Goal: Transaction & Acquisition: Purchase product/service

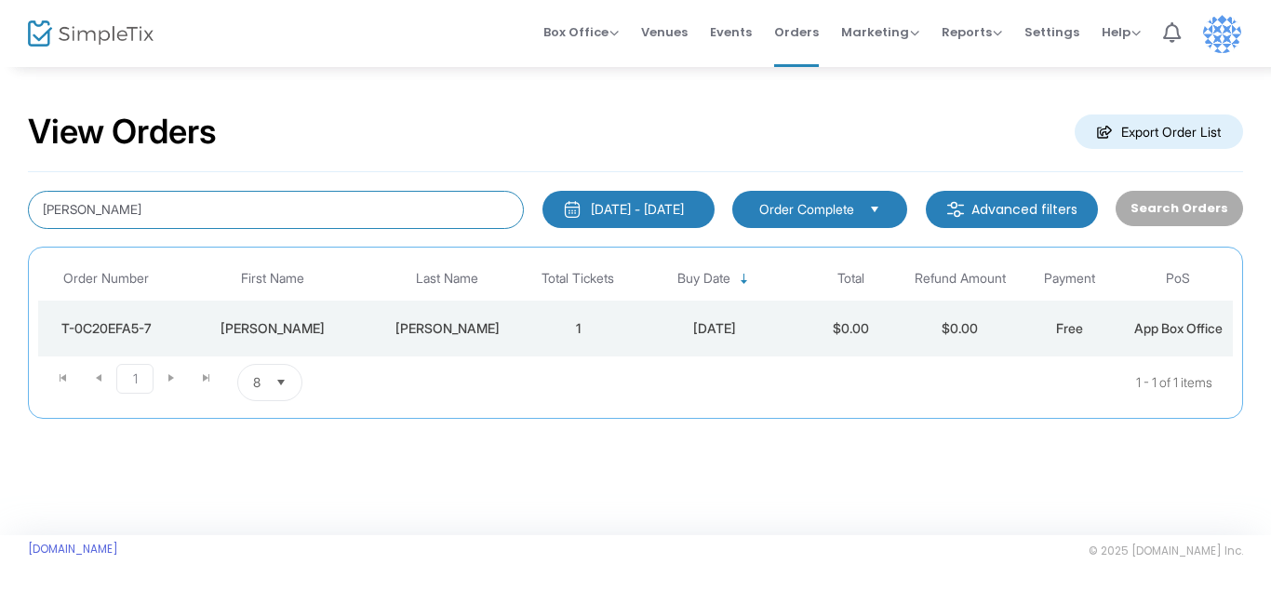
click at [321, 219] on input "[PERSON_NAME]" at bounding box center [276, 210] width 496 height 38
click at [41, 213] on input "[PERSON_NAME]" at bounding box center [276, 210] width 496 height 38
type input "[PERSON_NAME]"
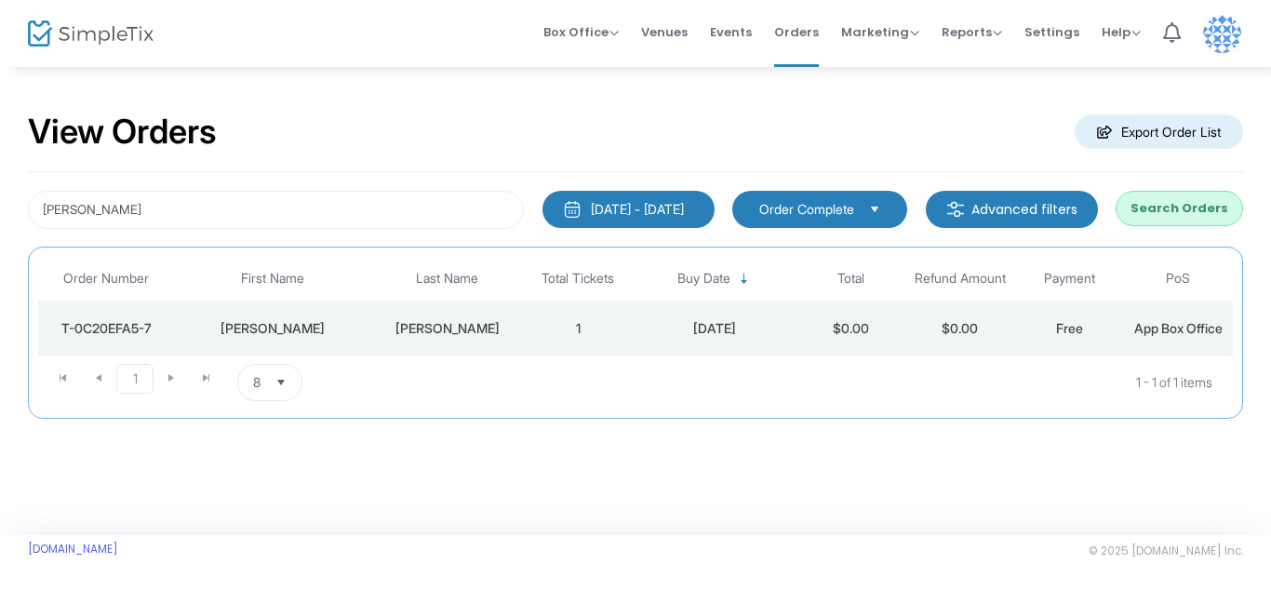
click at [1156, 207] on button "Search Orders" at bounding box center [1178, 208] width 127 height 35
click at [730, 326] on div "[DATE]" at bounding box center [714, 328] width 154 height 19
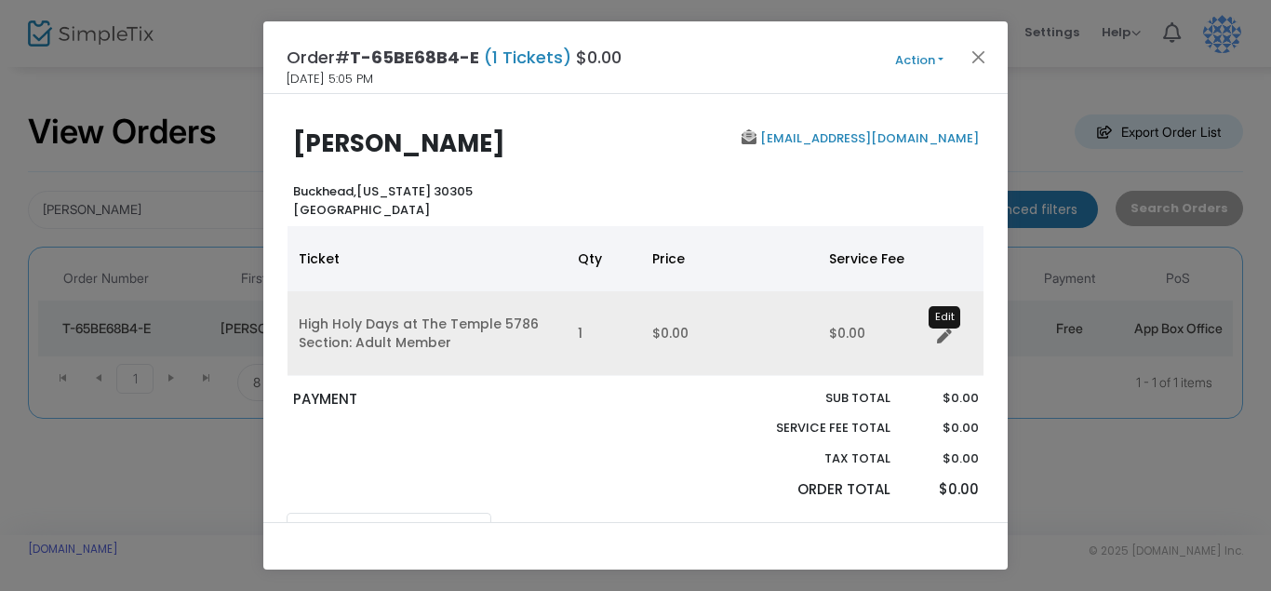
click at [944, 336] on icon "Data table" at bounding box center [944, 336] width 15 height 15
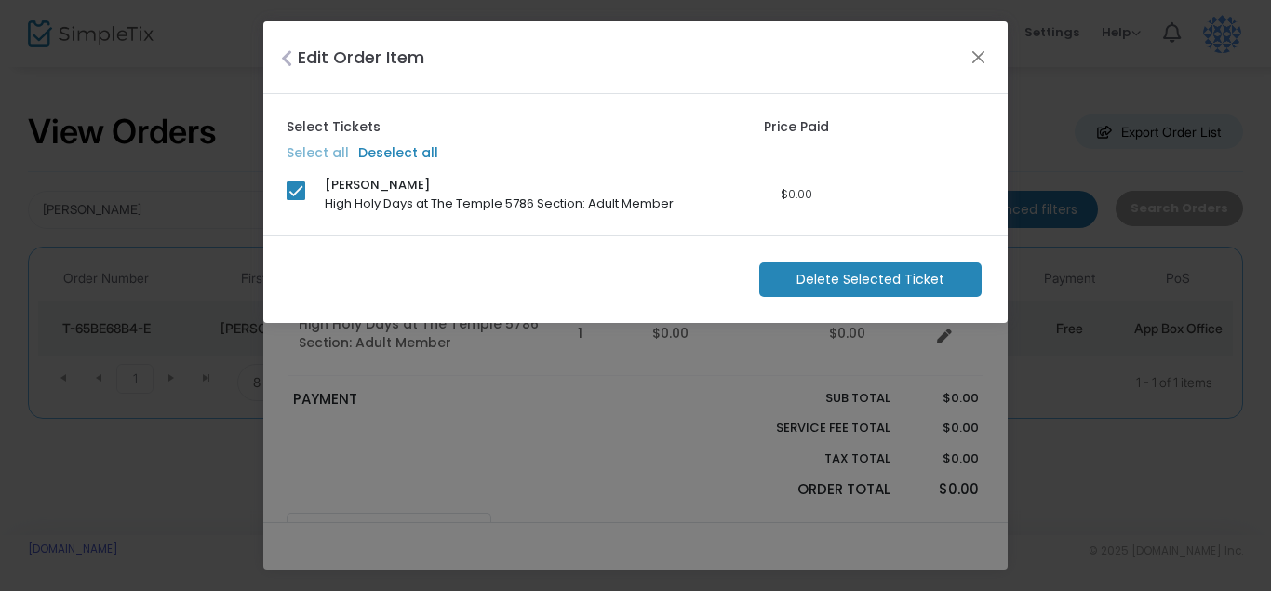
click at [361, 192] on span "[PERSON_NAME]" at bounding box center [377, 185] width 105 height 19
click at [980, 56] on button "Close" at bounding box center [978, 57] width 24 height 24
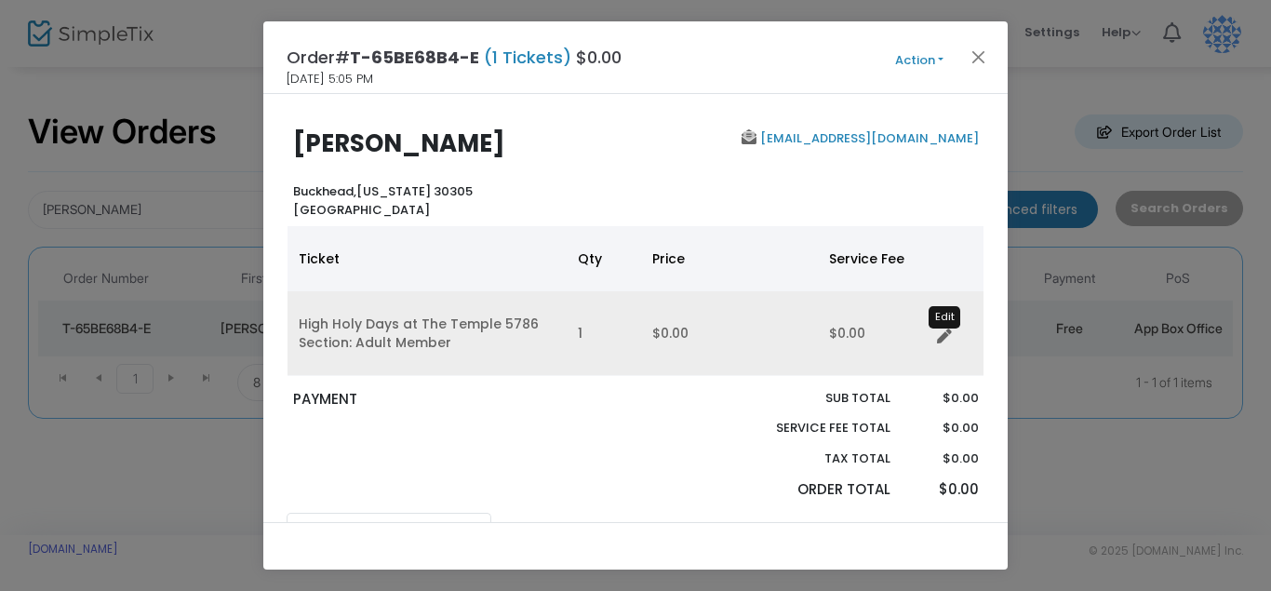
click at [941, 337] on icon "Data table" at bounding box center [944, 336] width 15 height 15
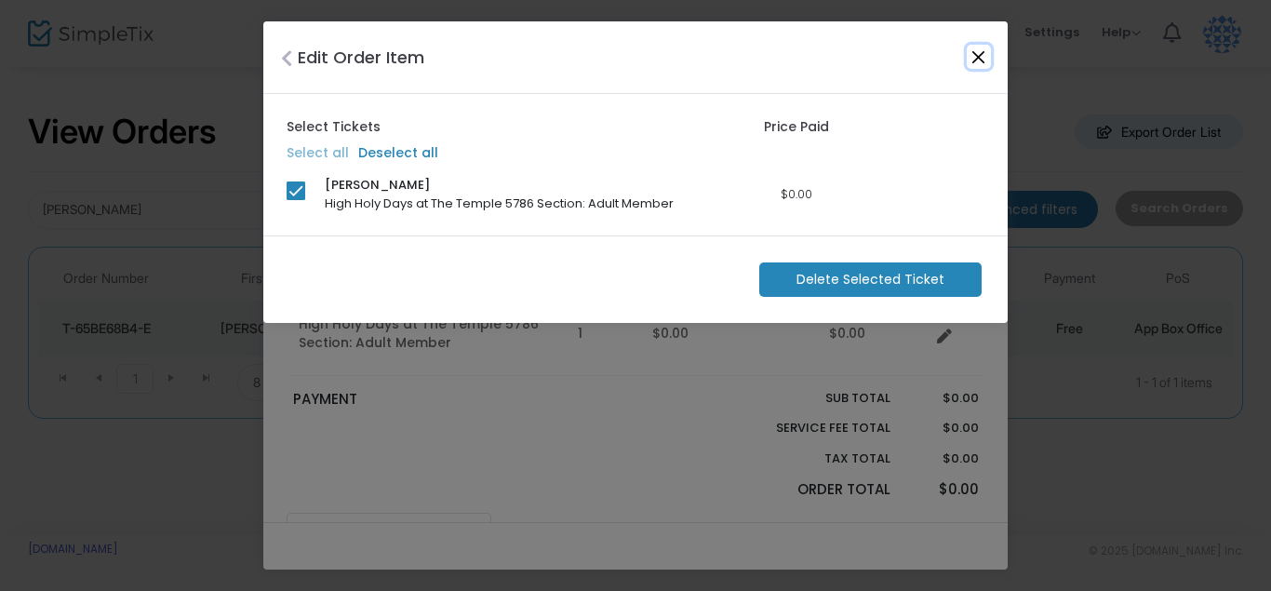
click at [976, 55] on button "Close" at bounding box center [978, 57] width 24 height 24
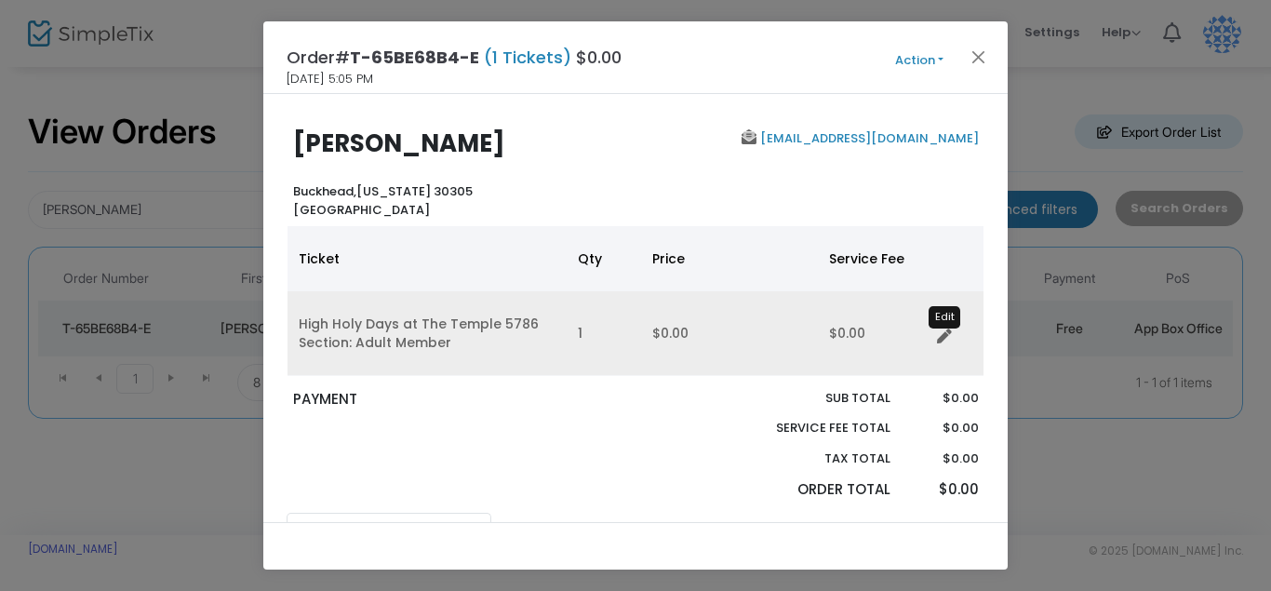
click at [945, 334] on icon "Data table" at bounding box center [944, 336] width 15 height 15
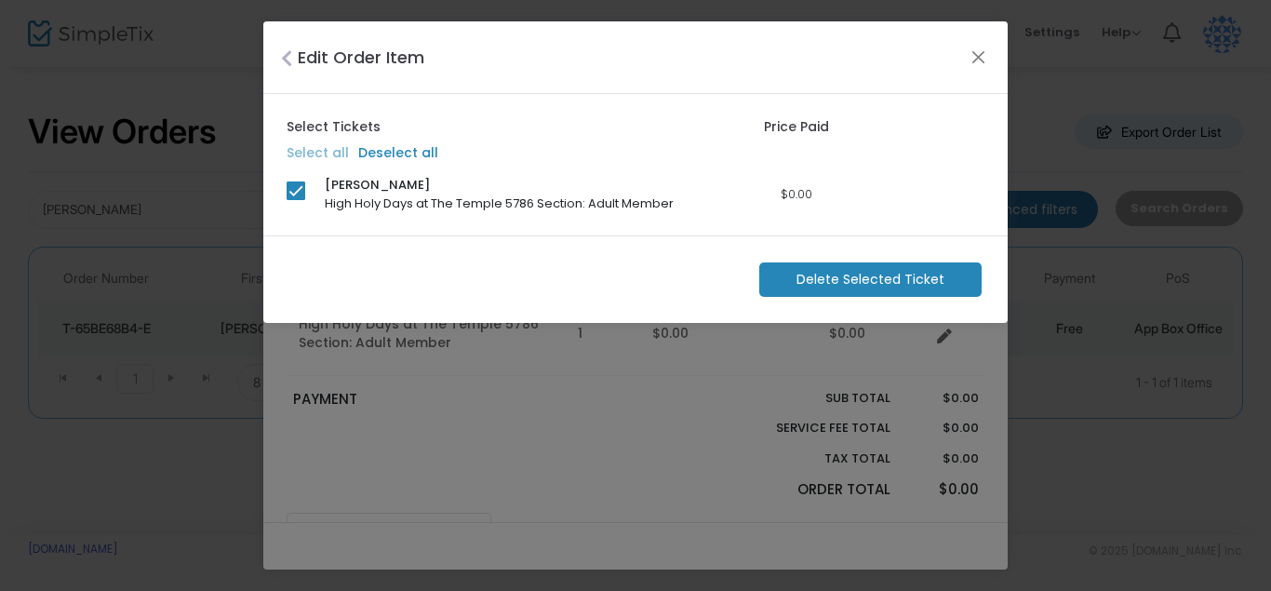
click at [388, 190] on span "[PERSON_NAME]" at bounding box center [377, 185] width 105 height 19
click at [984, 56] on button "Close" at bounding box center [978, 57] width 24 height 24
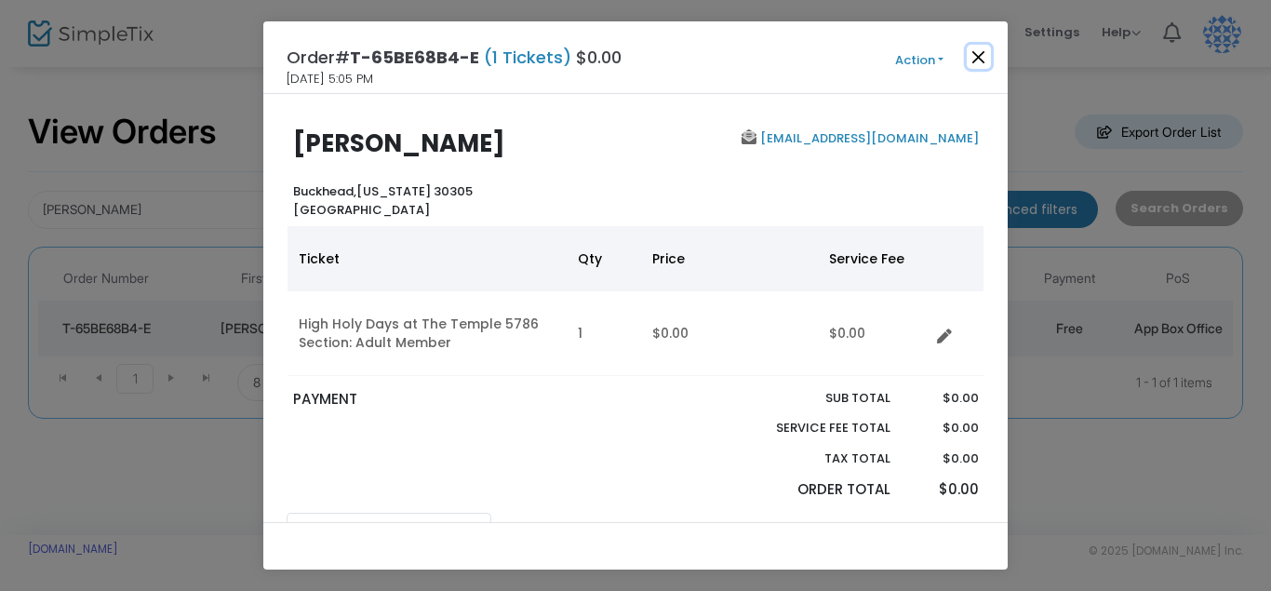
click at [981, 59] on button "Close" at bounding box center [978, 57] width 24 height 24
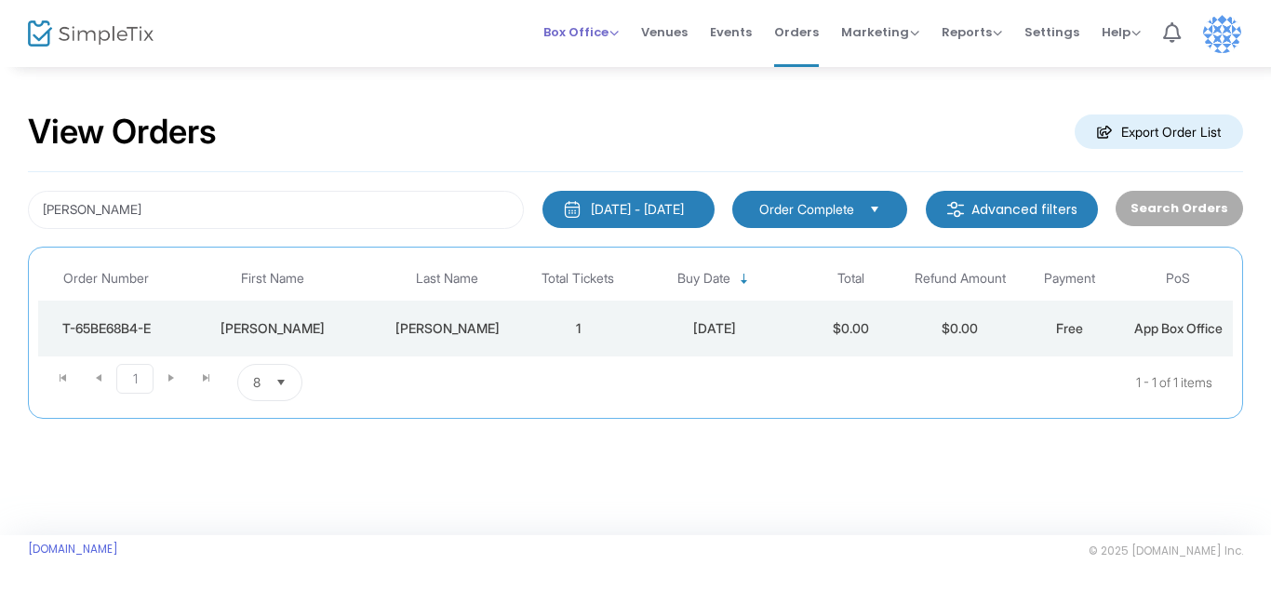
click at [580, 23] on span "Box Office" at bounding box center [580, 32] width 75 height 18
click at [583, 54] on li "Sell Tickets" at bounding box center [609, 48] width 133 height 36
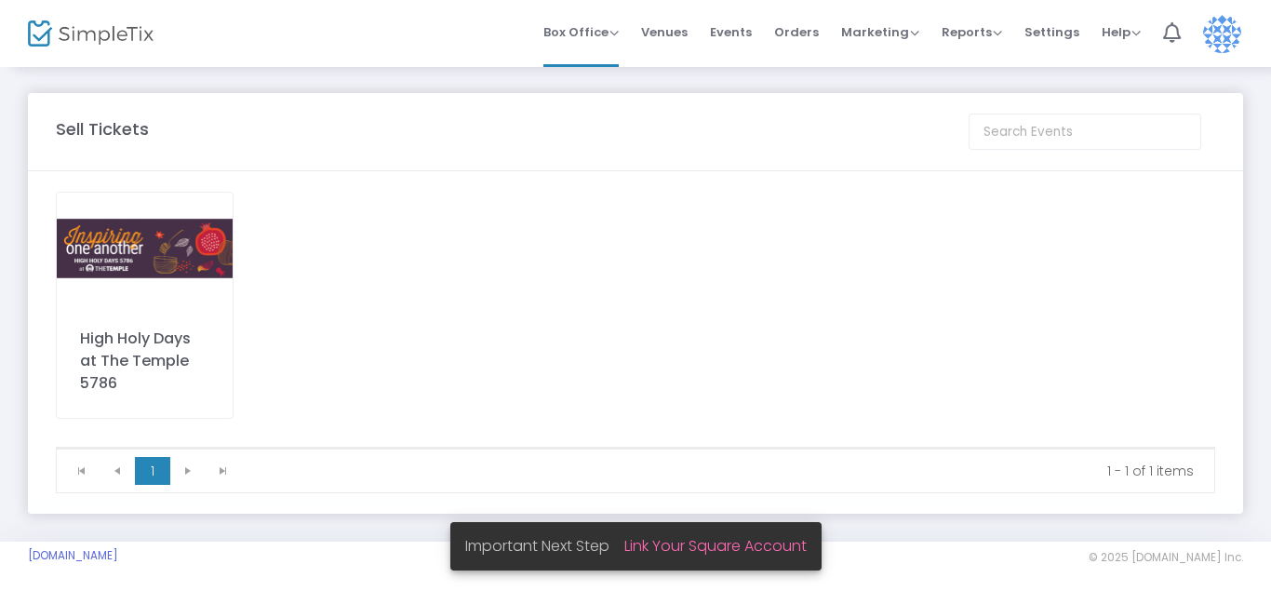
click at [172, 312] on div "High Holy Days at The Temple 5786" at bounding box center [145, 305] width 178 height 227
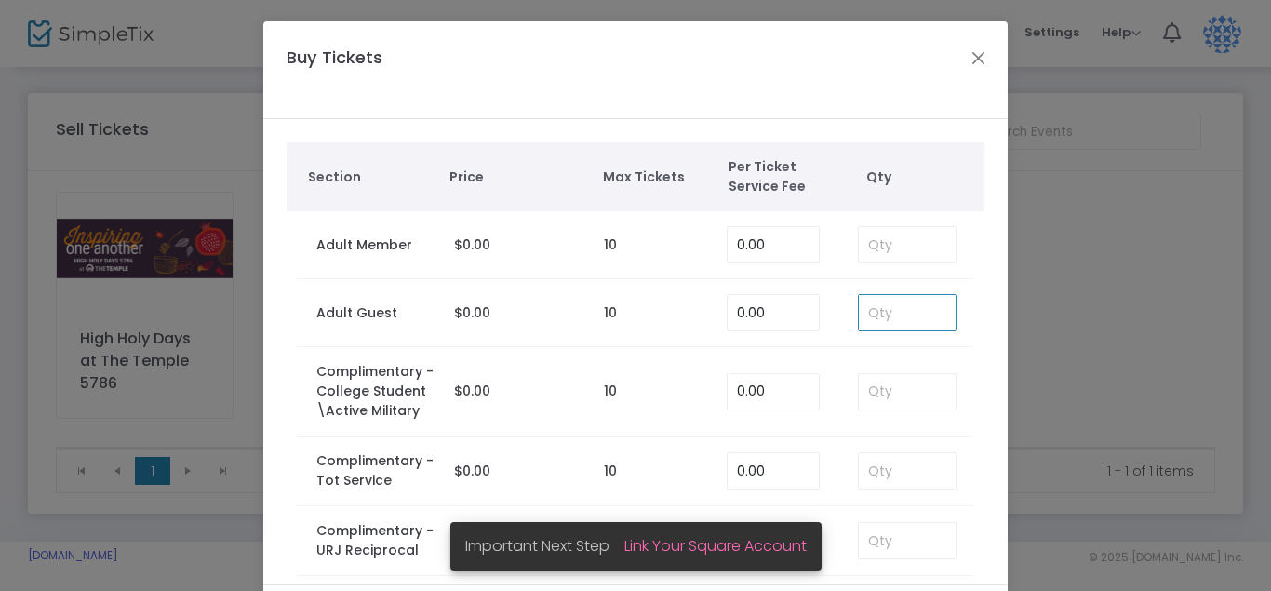
click at [899, 321] on input at bounding box center [907, 312] width 97 height 35
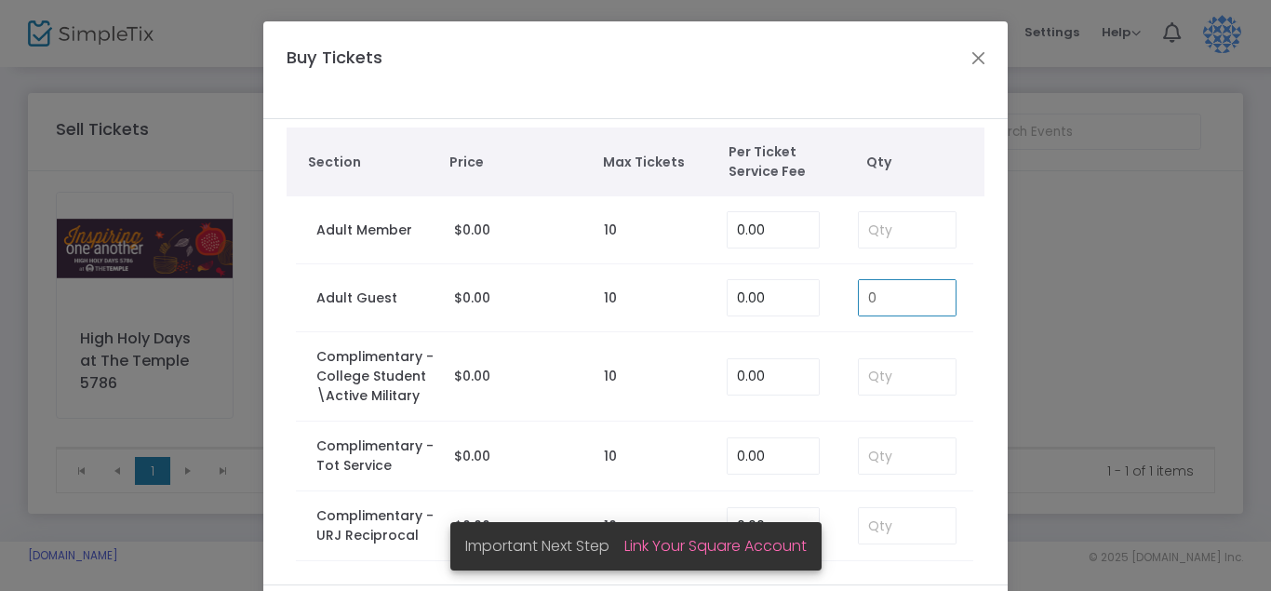
drag, startPoint x: 883, startPoint y: 297, endPoint x: 782, endPoint y: 295, distance: 100.5
click at [859, 297] on input "0" at bounding box center [907, 297] width 97 height 35
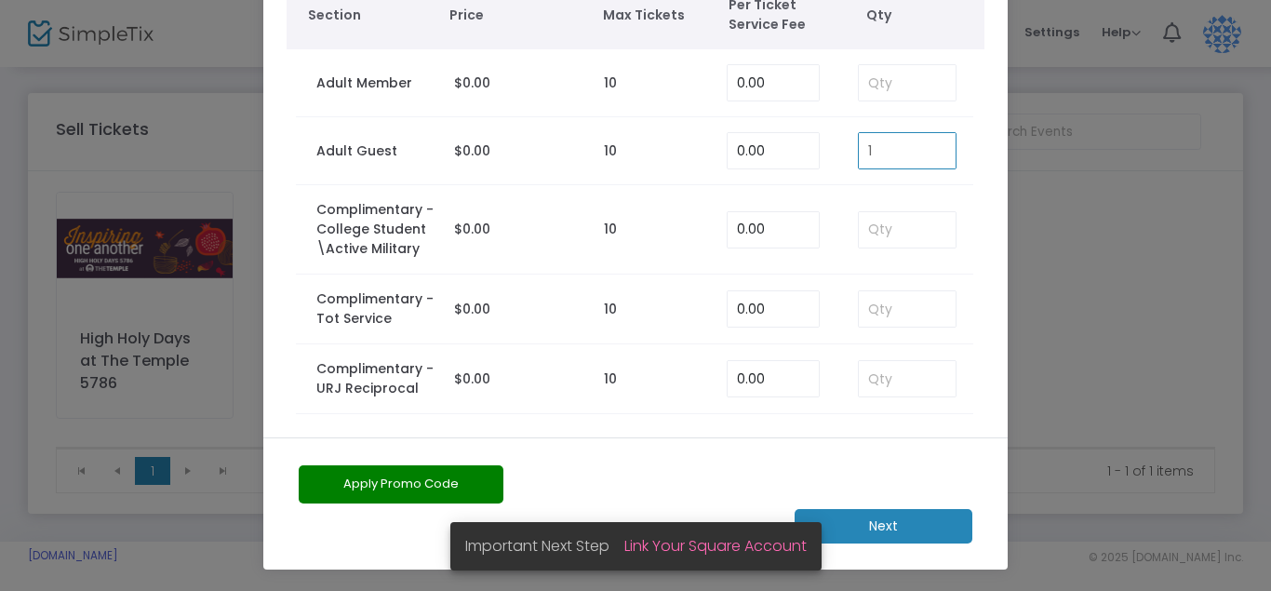
type input "1"
click at [910, 523] on m-button "Next" at bounding box center [883, 526] width 178 height 34
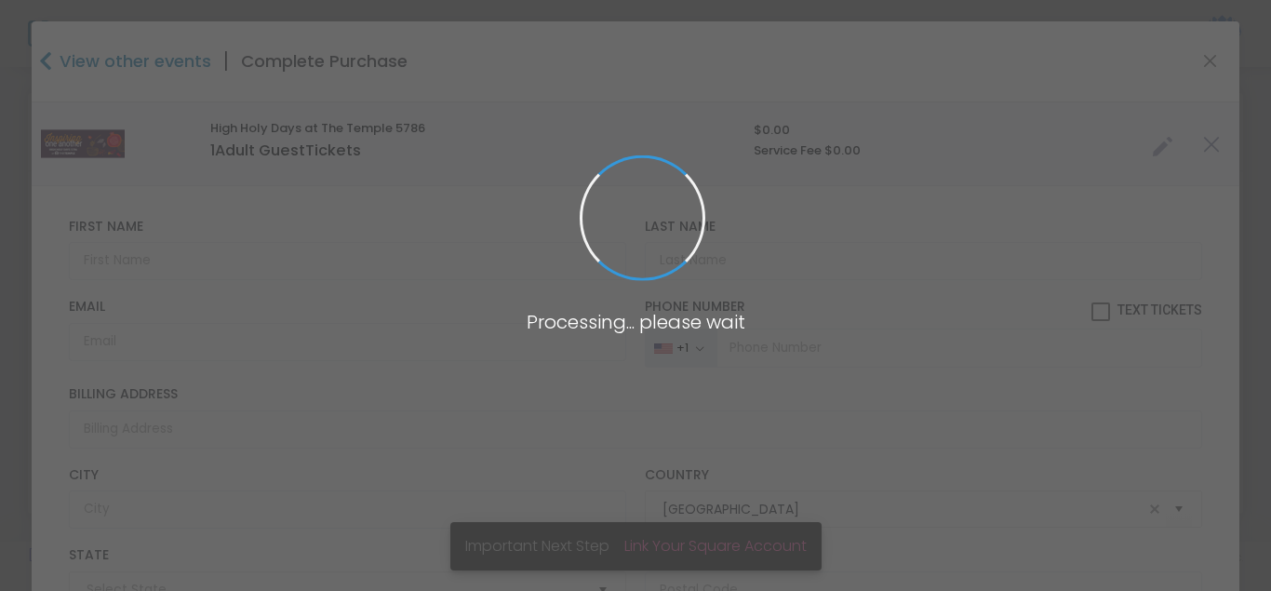
type input "[US_STATE]"
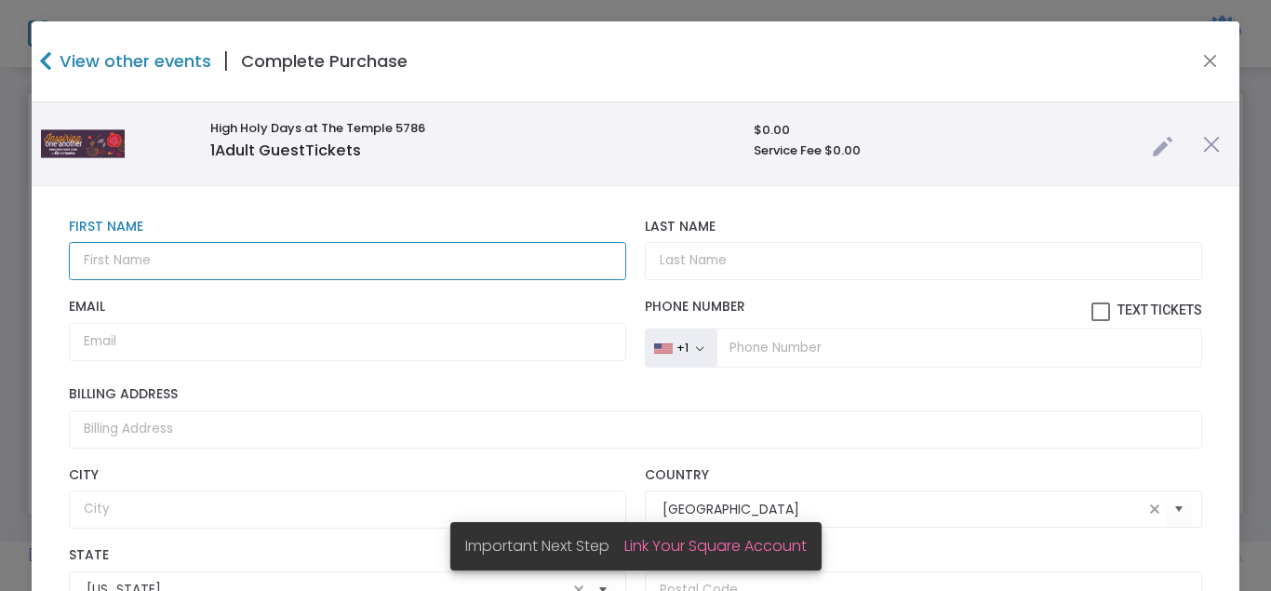
click at [396, 275] on input "text" at bounding box center [347, 261] width 557 height 38
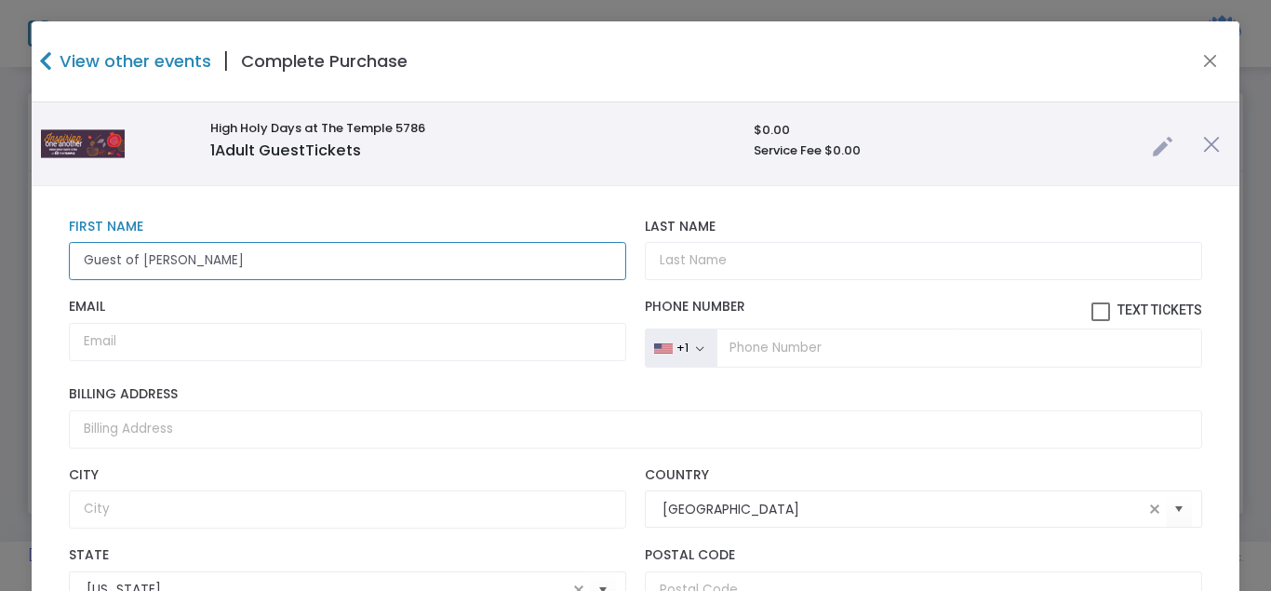
type input "Guest of [PERSON_NAME]"
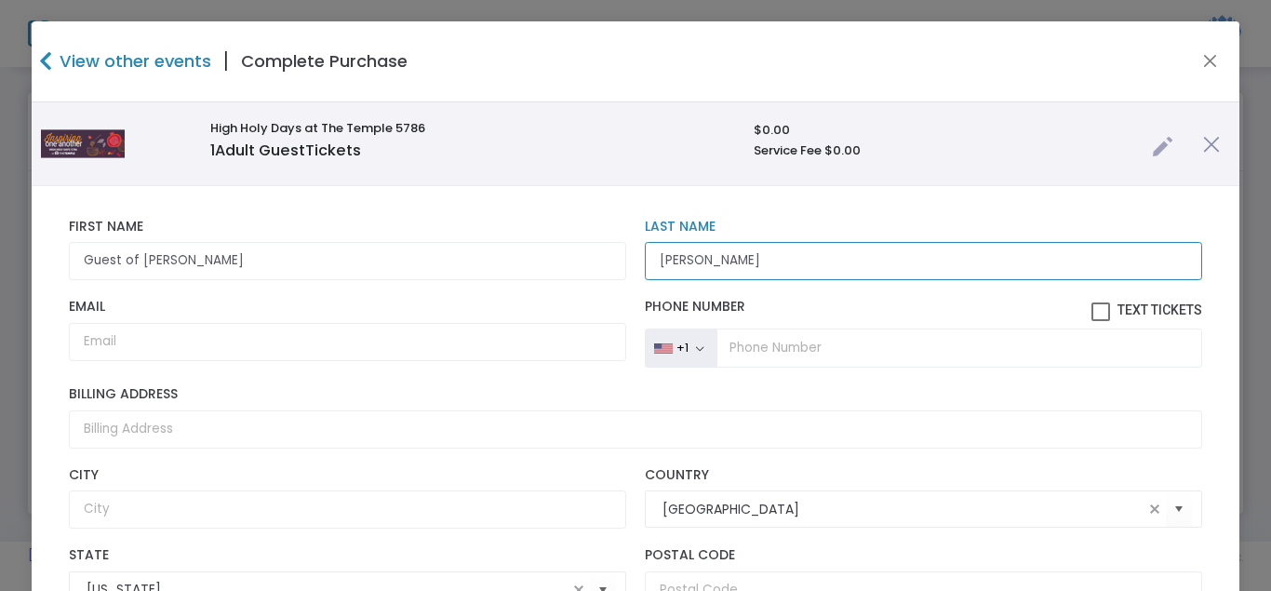
type input "[PERSON_NAME]"
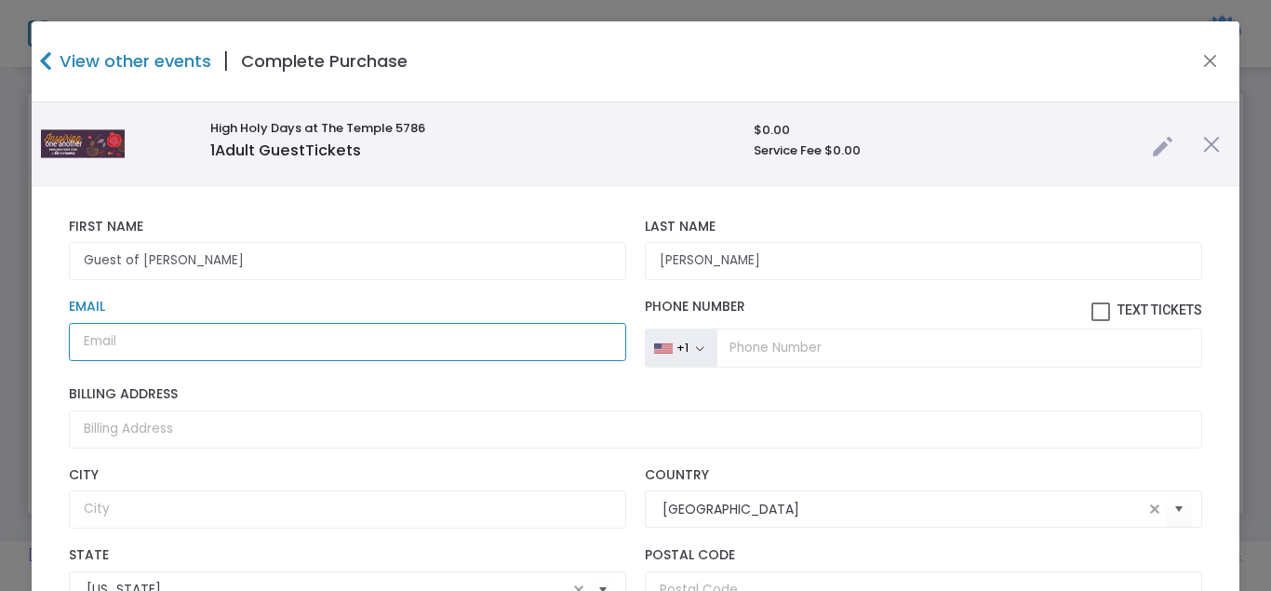
paste input "[EMAIL_ADDRESS][DOMAIN_NAME]"
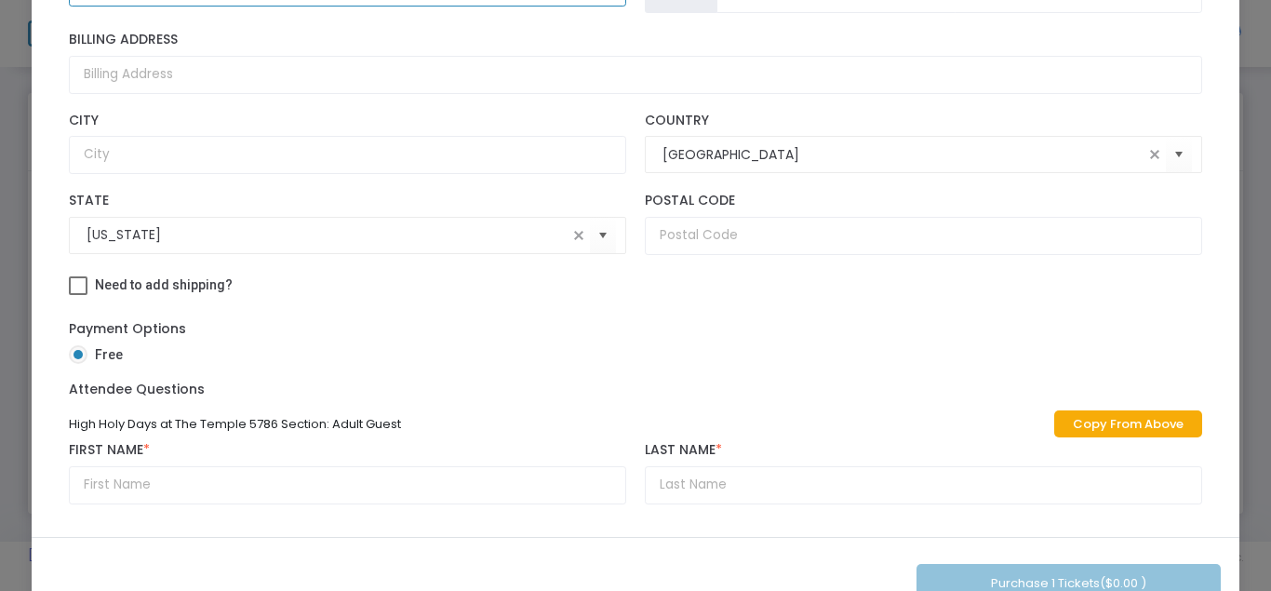
scroll to position [271, 0]
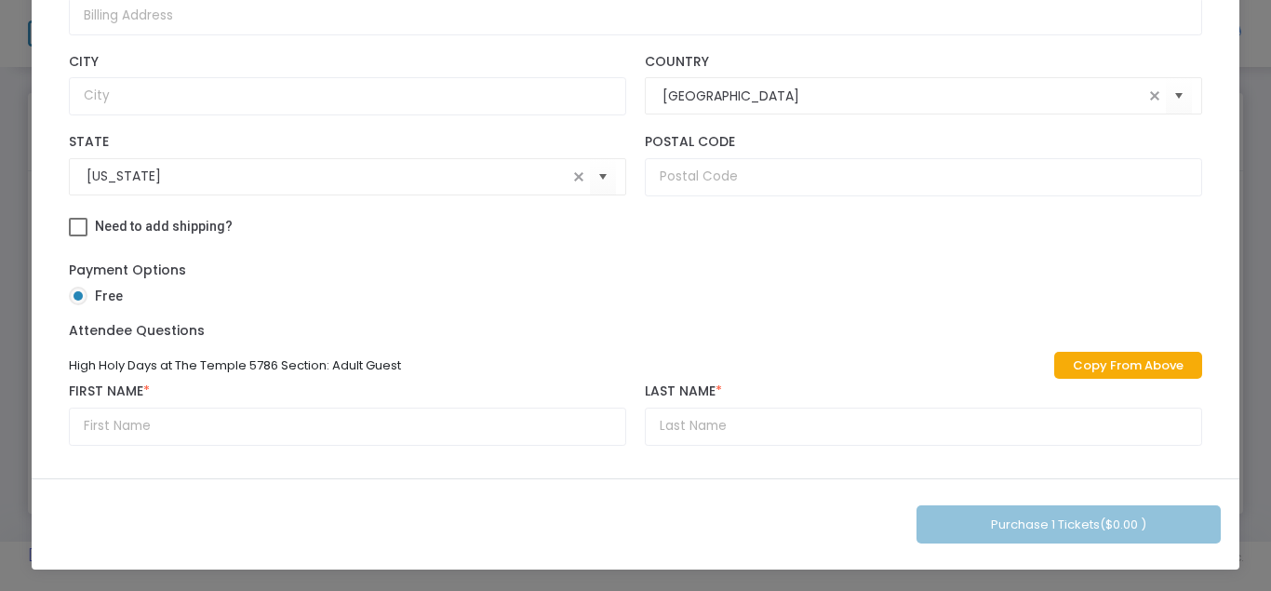
type input "[EMAIL_ADDRESS][DOMAIN_NAME]"
click at [1153, 357] on link "Copy From Above" at bounding box center [1128, 365] width 148 height 27
type input "Guest of [PERSON_NAME]"
type input "[PERSON_NAME]"
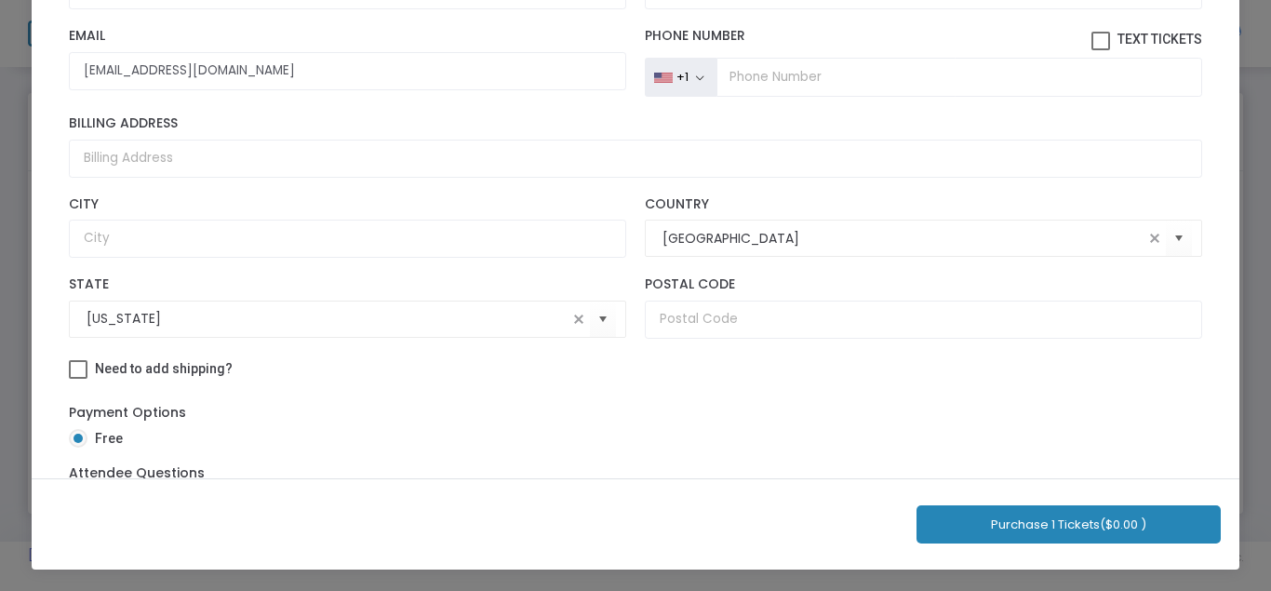
scroll to position [165, 0]
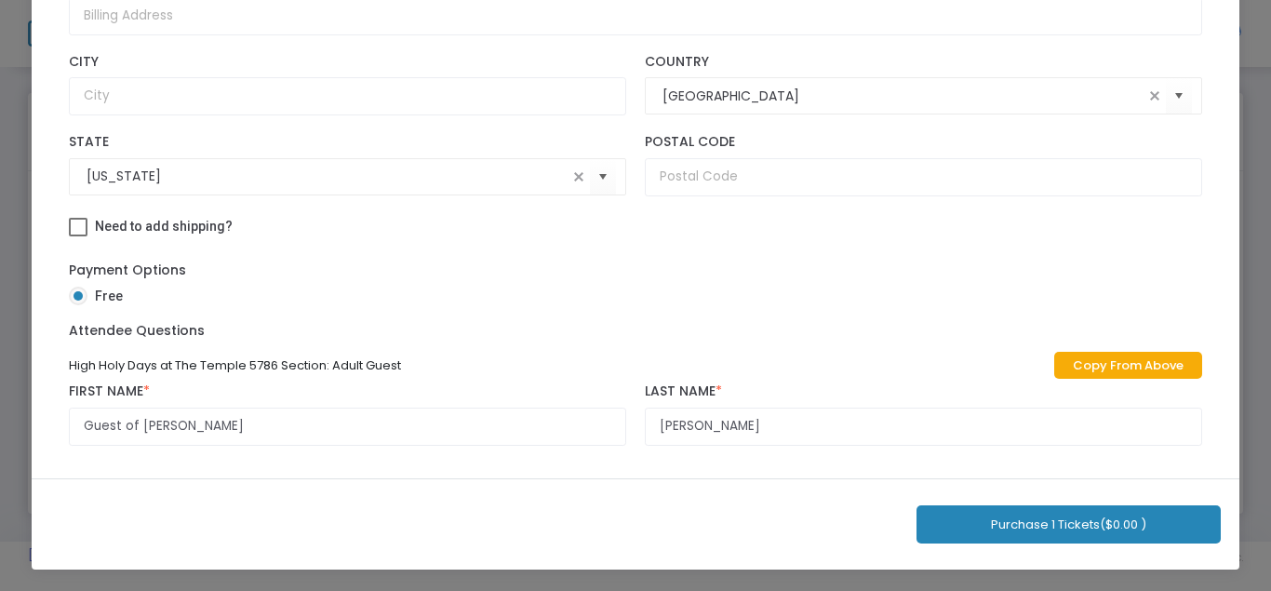
click at [1023, 524] on button "Purchase 1 Tickets ($0.00 )" at bounding box center [1068, 524] width 304 height 38
